Goal: Transaction & Acquisition: Purchase product/service

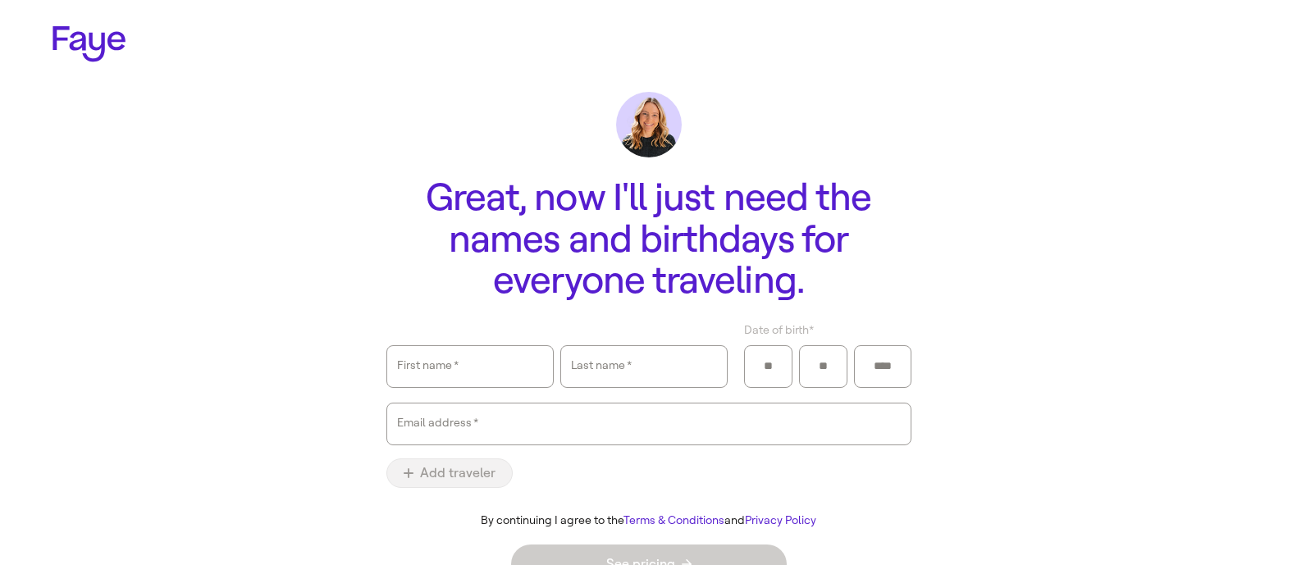
scroll to position [34, 0]
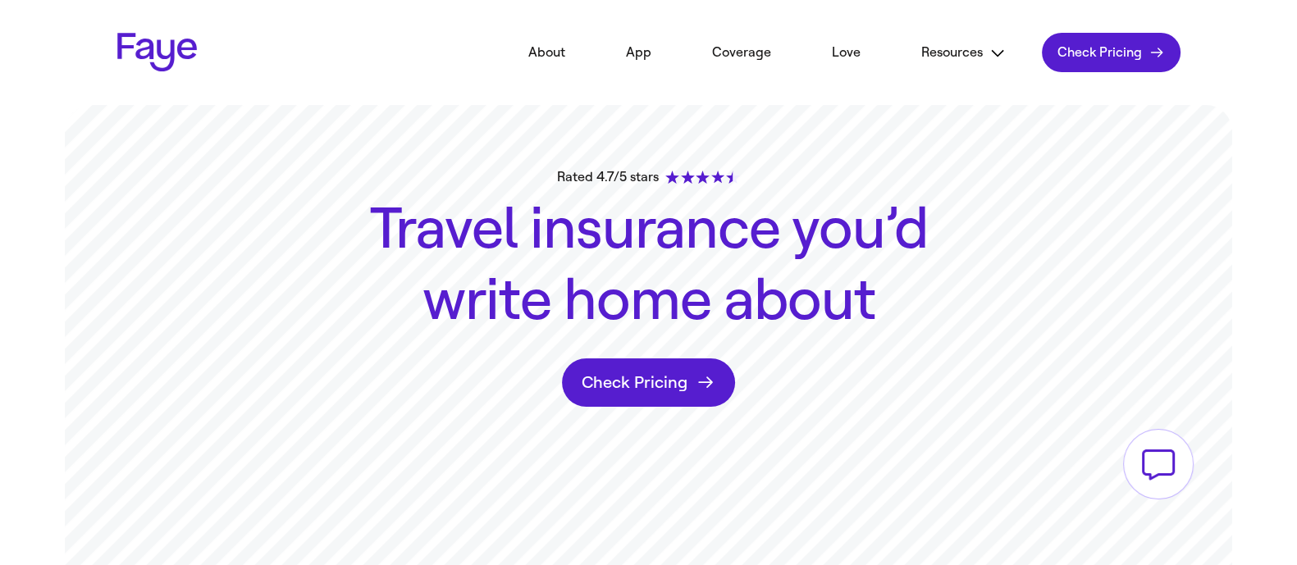
click at [150, 48] on link "Faye Logo" at bounding box center [157, 52] width 80 height 39
